Goal: Check status: Check status

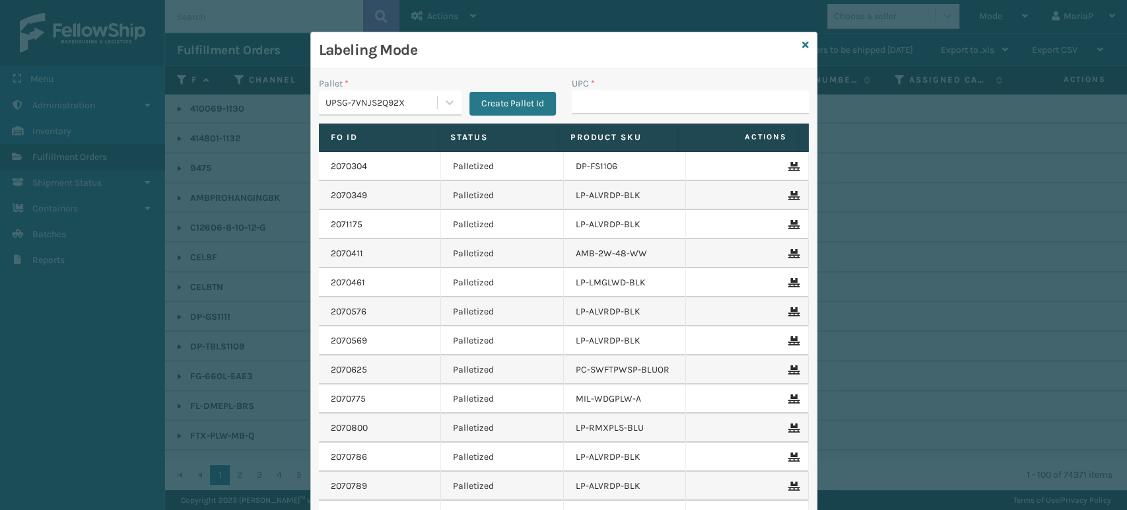
click at [621, 108] on input "UPC *" at bounding box center [690, 102] width 237 height 24
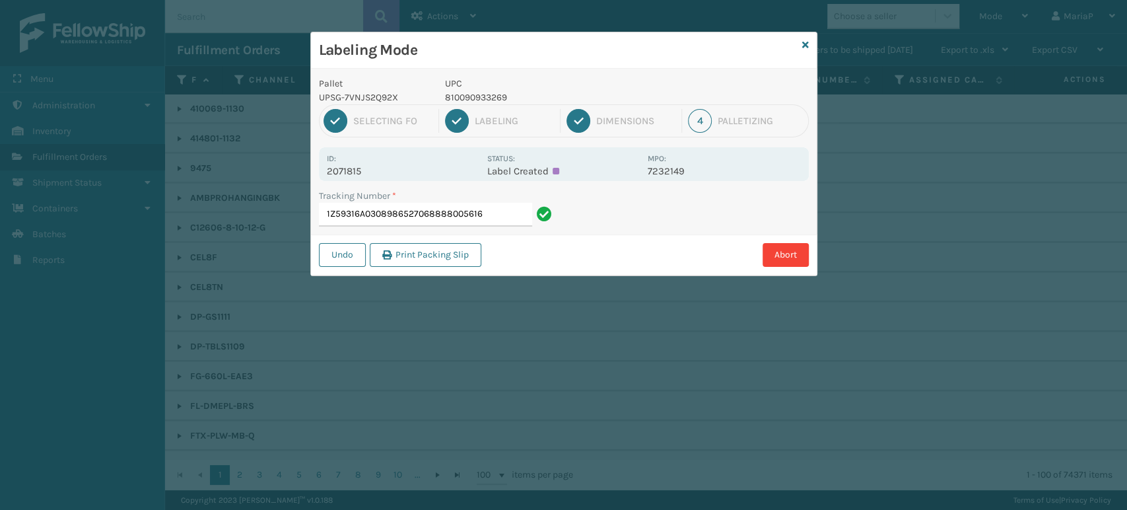
drag, startPoint x: 430, startPoint y: 218, endPoint x: 535, endPoint y: 213, distance: 105.1
click at [535, 213] on div "1Z59316A0308986527068888005616" at bounding box center [437, 215] width 237 height 24
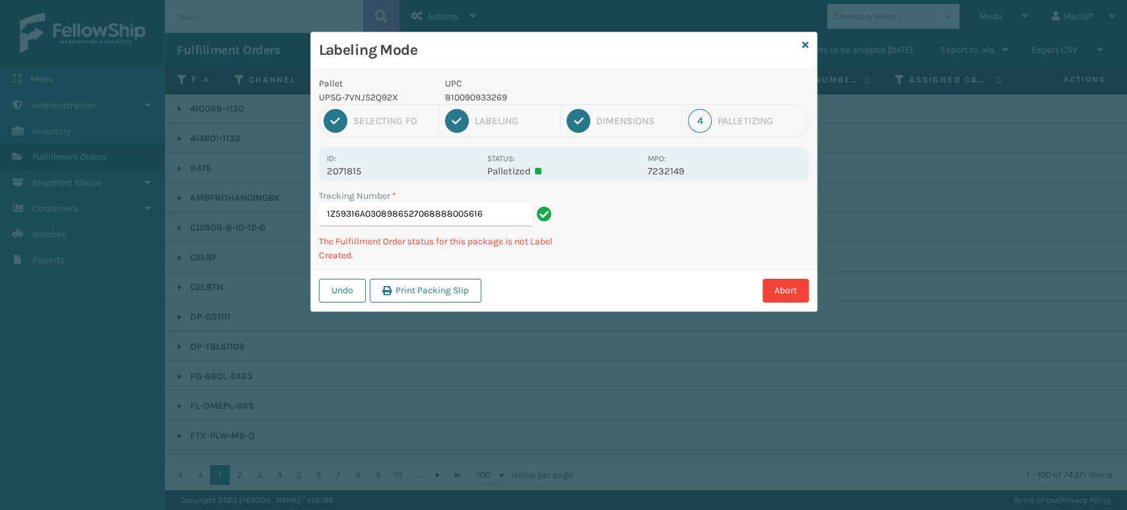
type input "1Z59316A0308986527068888005616"
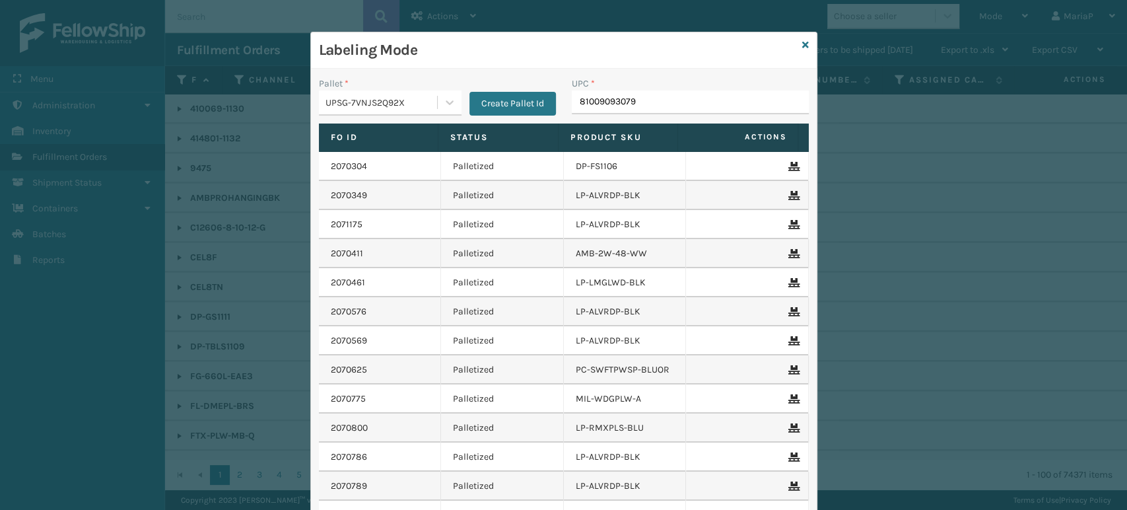
type input "810090930794"
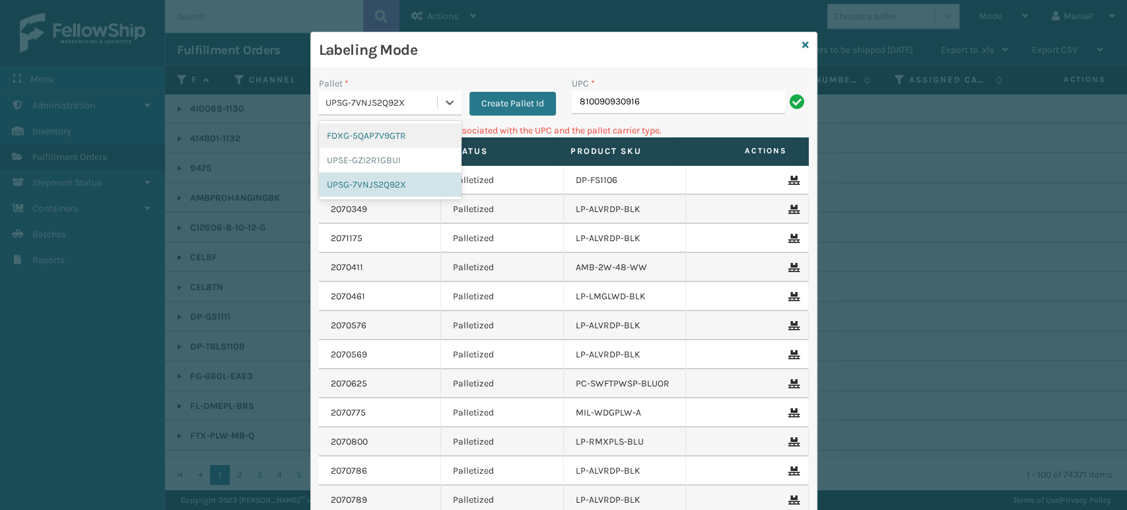
click at [341, 102] on div "UPSG-7VNJS2Q92X" at bounding box center [382, 103] width 113 height 14
click at [335, 162] on div "UPSE-GZI2R1GBUI" at bounding box center [390, 160] width 143 height 24
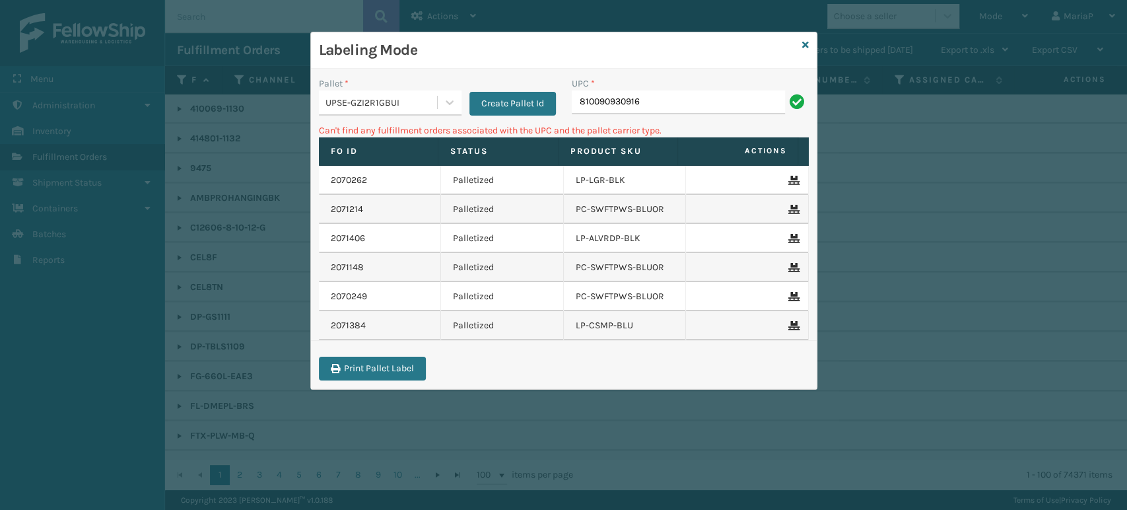
click at [613, 115] on div "UPC * 810090930916" at bounding box center [690, 100] width 253 height 47
click at [616, 101] on input "810090930916" at bounding box center [678, 102] width 213 height 24
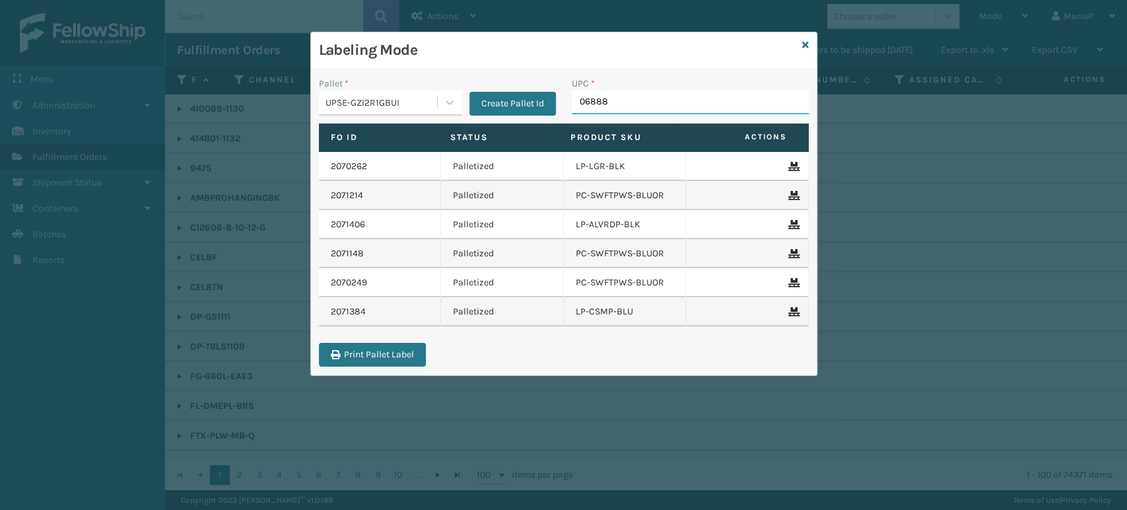
type input "068888"
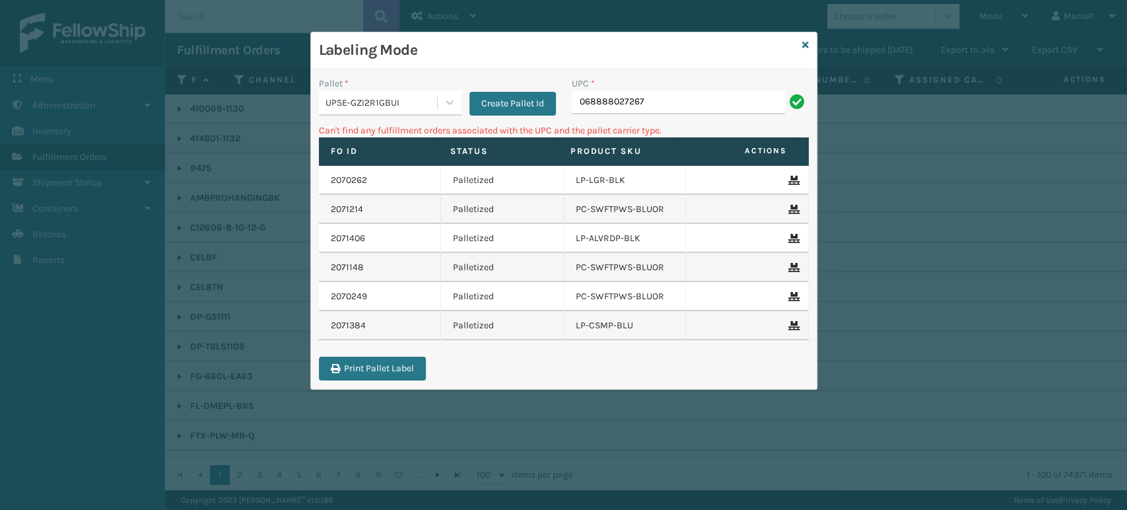
click at [584, 100] on input "068888027267" at bounding box center [678, 102] width 213 height 24
type input "68888027267"
click at [382, 108] on div "UPSE-GZI2R1GBUI" at bounding box center [382, 103] width 113 height 14
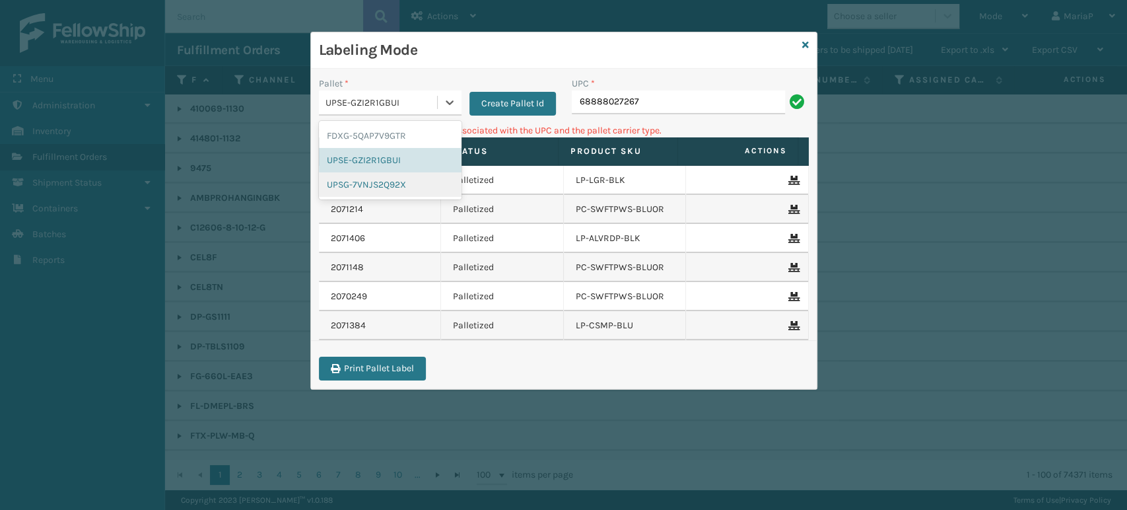
drag, startPoint x: 385, startPoint y: 186, endPoint x: 576, endPoint y: 130, distance: 198.8
click at [386, 184] on div "UPSG-7VNJS2Q92X" at bounding box center [390, 184] width 143 height 24
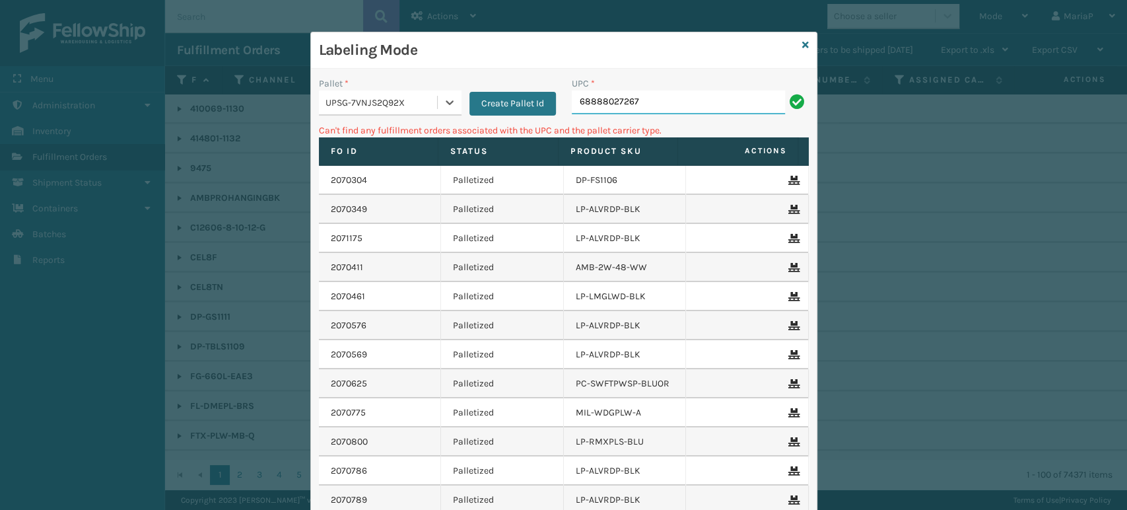
click at [572, 96] on input "68888027267" at bounding box center [678, 102] width 213 height 24
type input "068888027267"
click at [572, 96] on input "068888027267" at bounding box center [678, 102] width 213 height 24
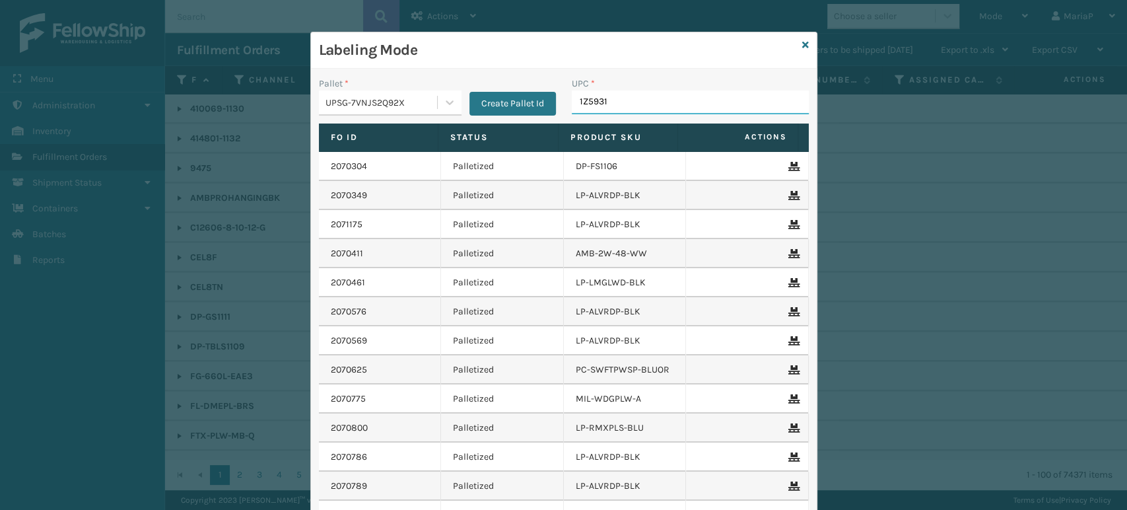
type input "1Z59316"
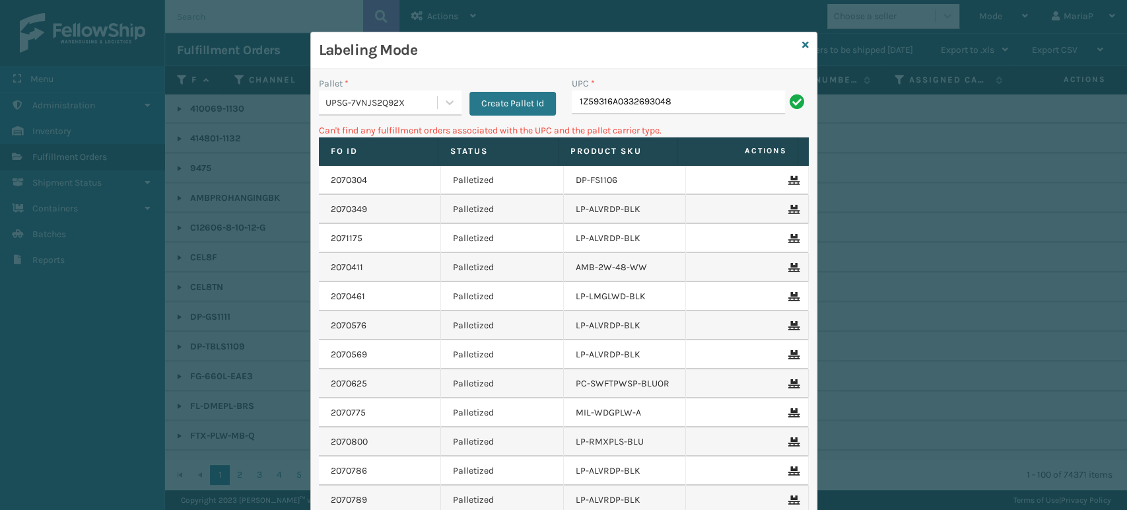
click at [727, 104] on input "1Z59316A0332693048" at bounding box center [678, 102] width 213 height 24
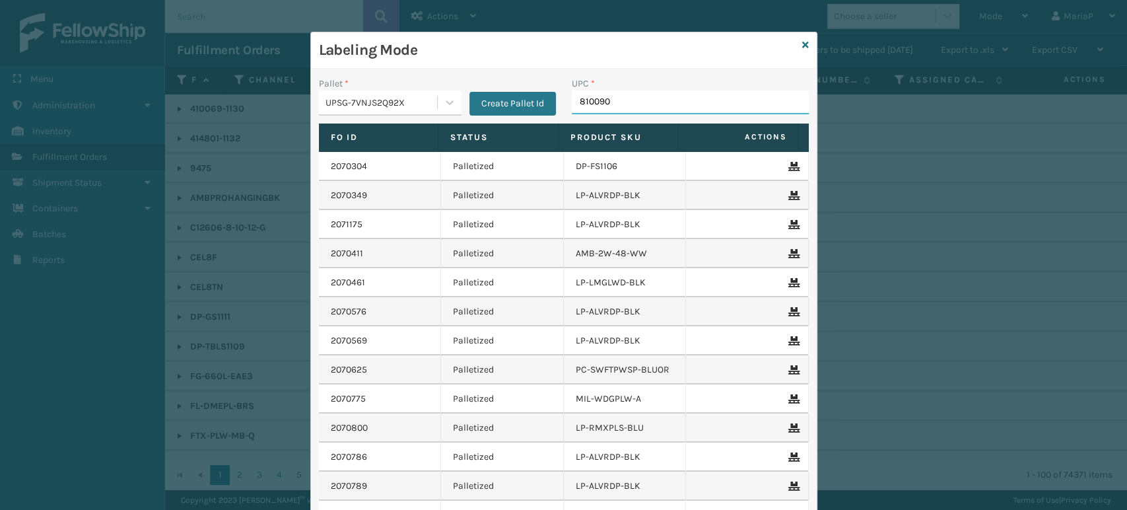
type input "8100909"
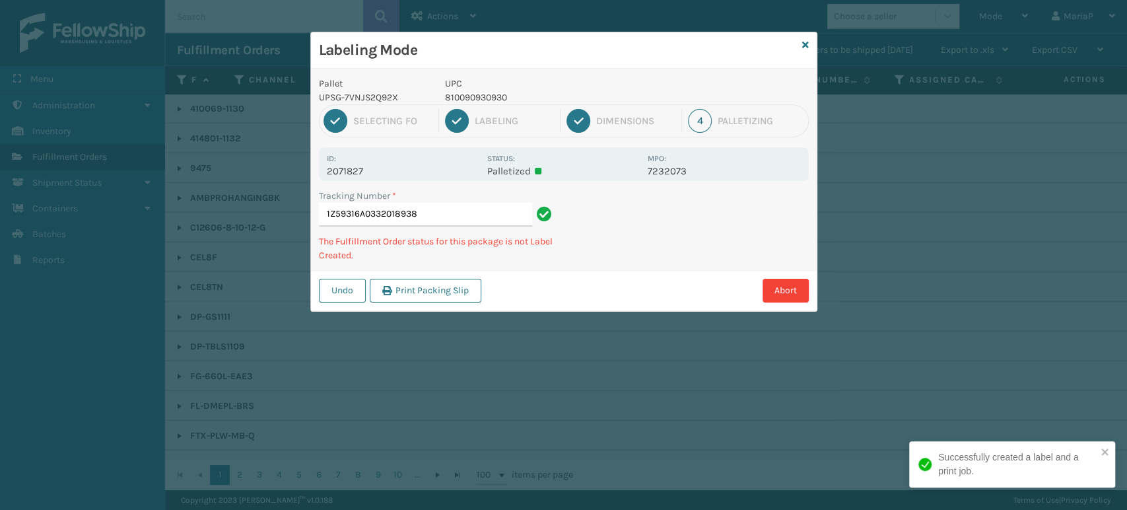
click at [460, 101] on p "810090930930" at bounding box center [542, 97] width 195 height 14
click at [460, 100] on p "810090930930" at bounding box center [542, 97] width 195 height 14
copy p "810090930930"
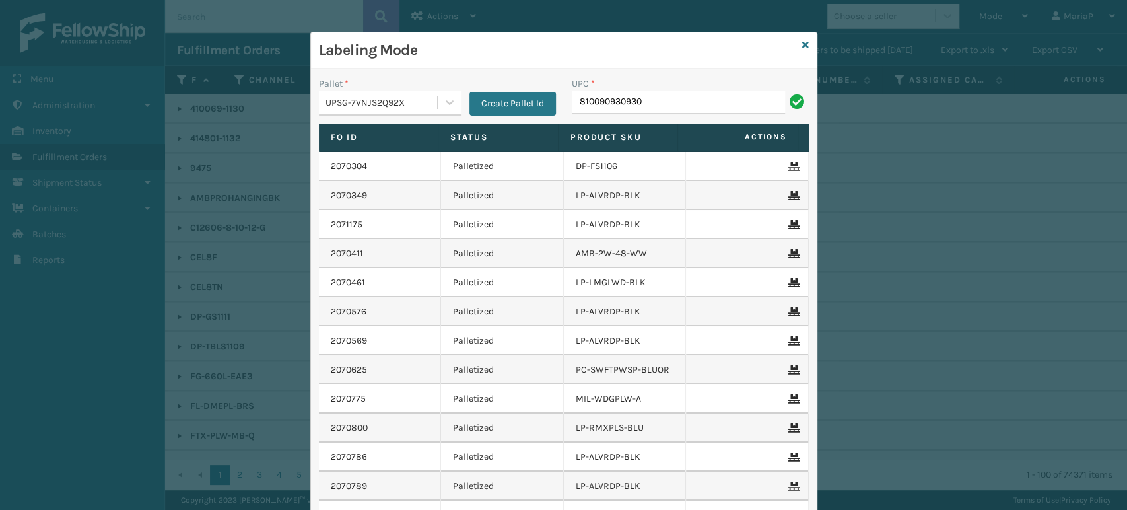
type input "810090930930"
